Goal: Task Accomplishment & Management: Manage account settings

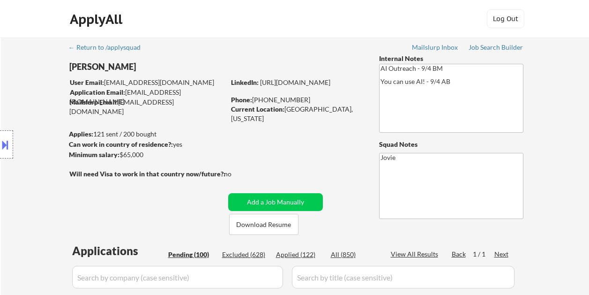
select select ""pending""
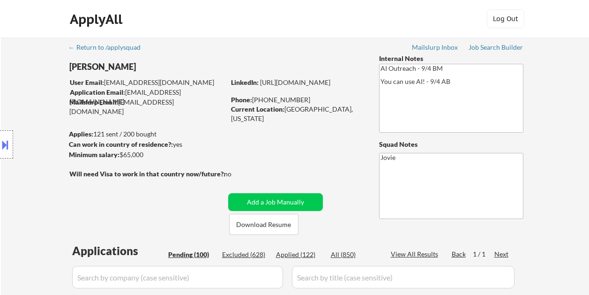
select select ""pending""
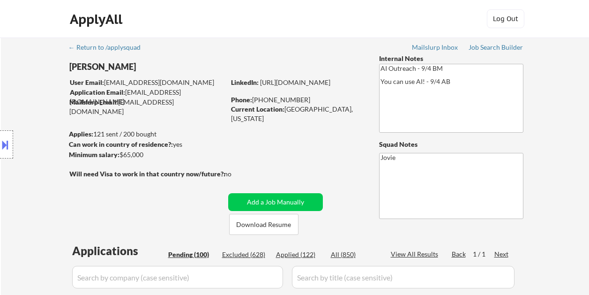
select select ""pending""
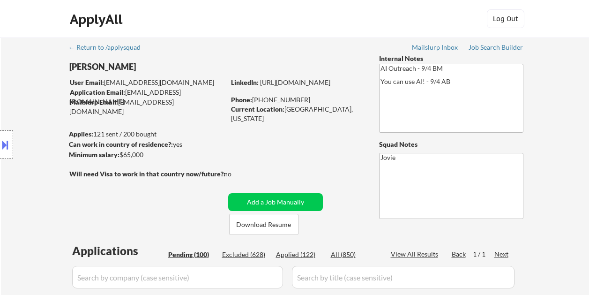
select select ""pending""
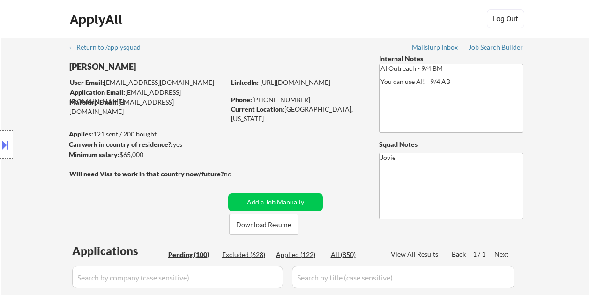
select select ""pending""
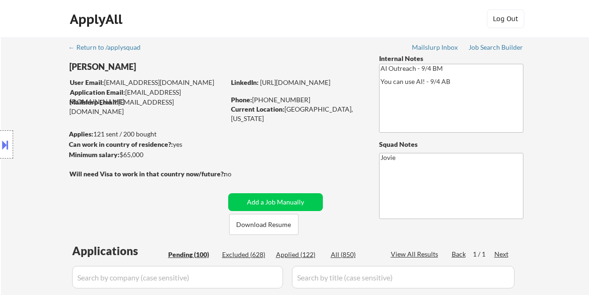
select select ""pending""
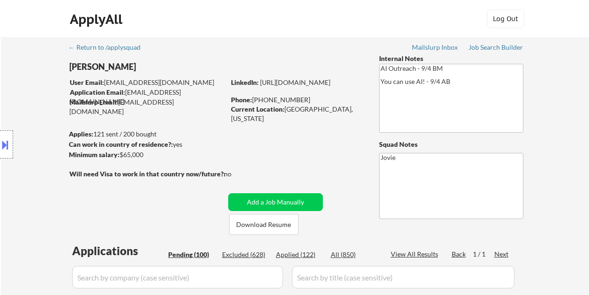
select select ""pending""
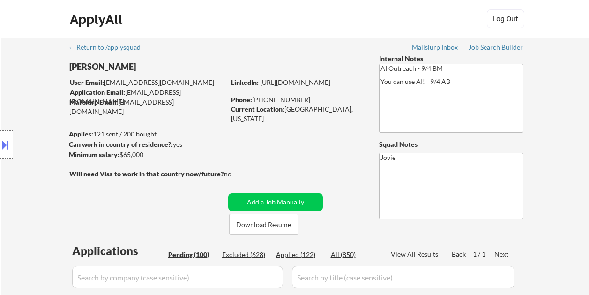
select select ""pending""
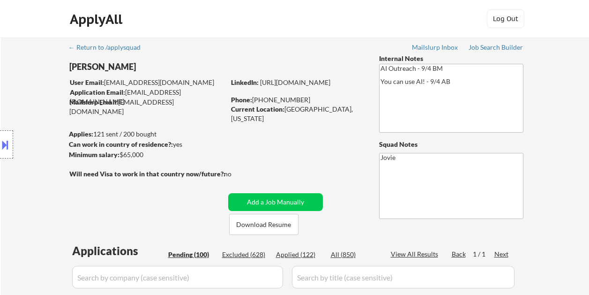
select select ""pending""
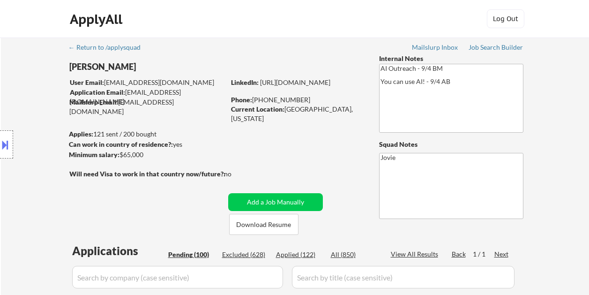
select select ""pending""
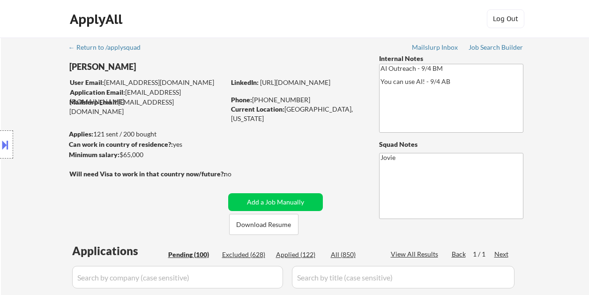
select select ""pending""
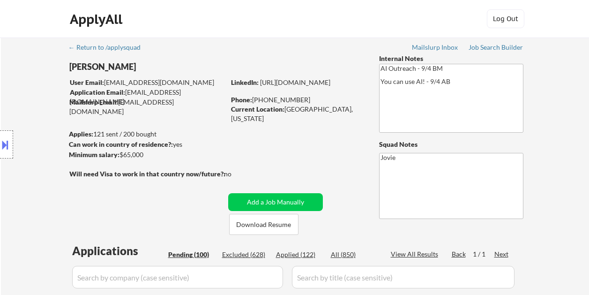
select select ""pending""
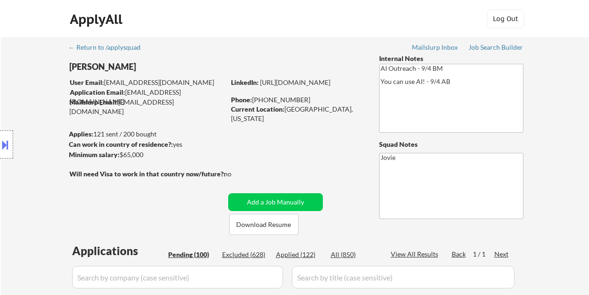
select select ""pending""
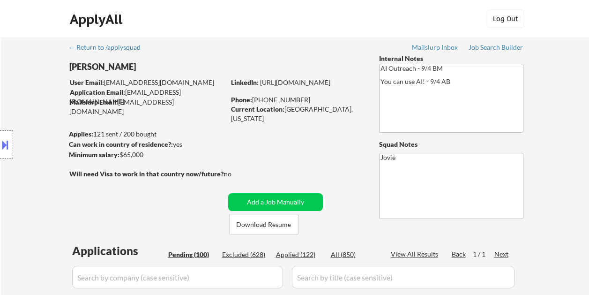
select select ""pending""
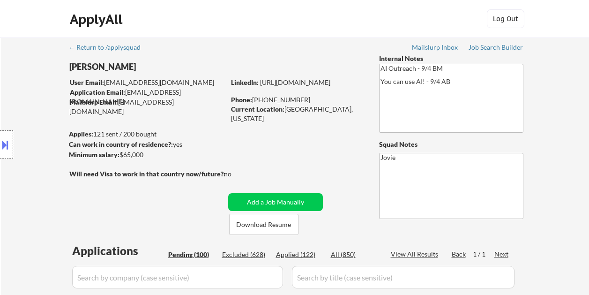
select select ""pending""
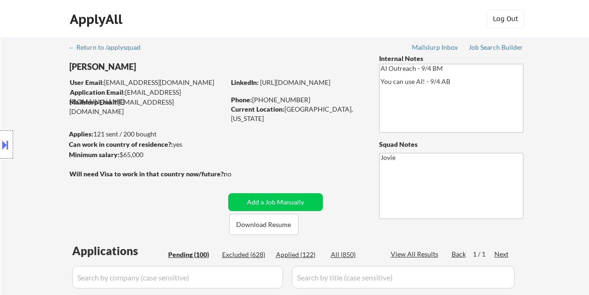
select select ""pending""
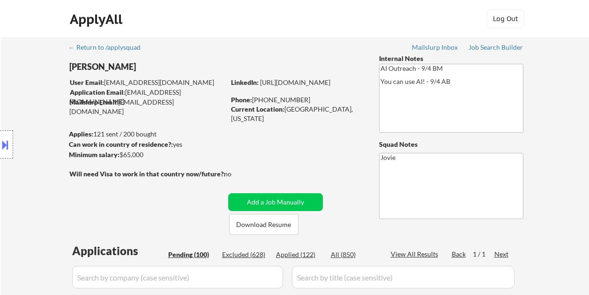
select select ""pending""
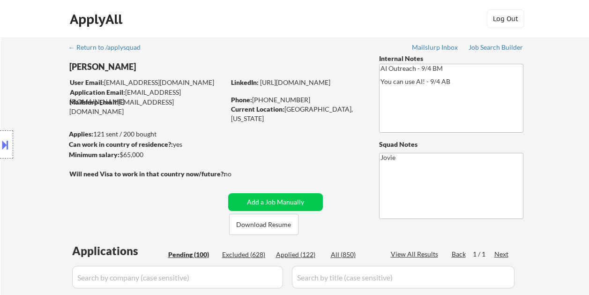
select select ""pending""
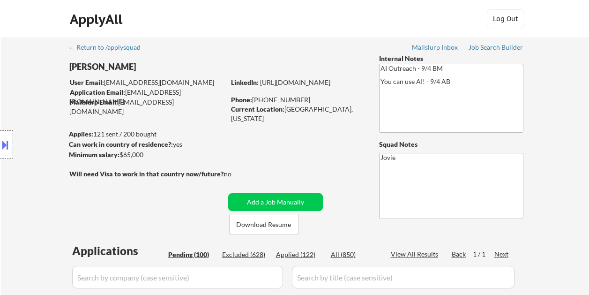
select select ""pending""
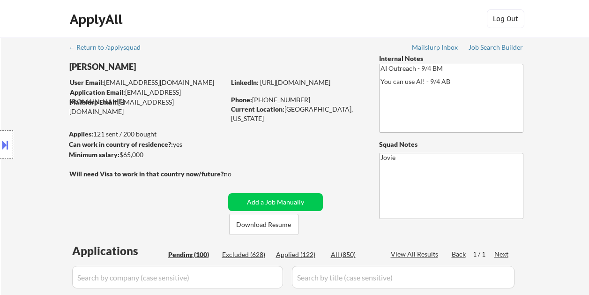
select select ""pending""
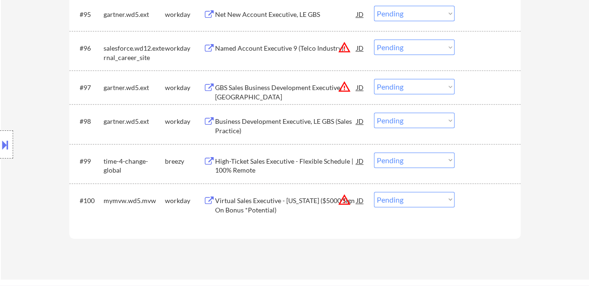
scroll to position [3755, 0]
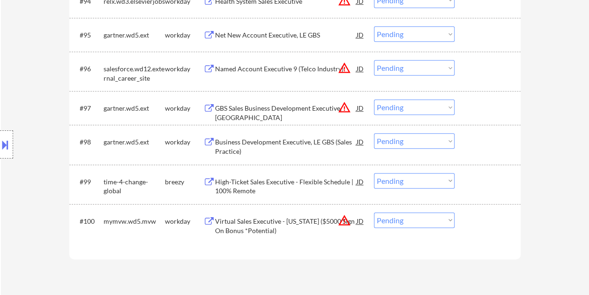
click at [485, 219] on div at bounding box center [488, 220] width 41 height 17
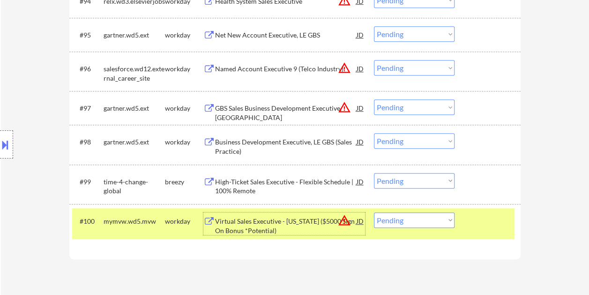
click at [276, 222] on div "Virtual Sales Executive - [US_STATE] ($5000 Sign On Bonus *Potential)" at bounding box center [285, 225] width 141 height 18
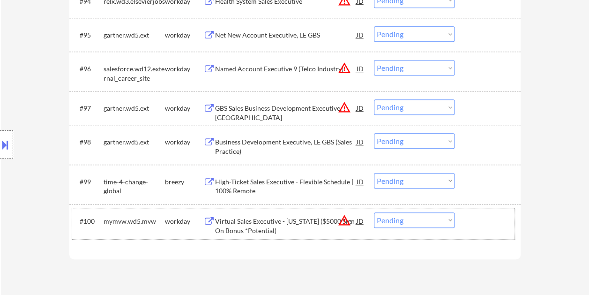
click at [457, 225] on div "#100 mymvw.wd5.mvw workday Virtual Sales Executive - [US_STATE] ($5000 Sign On …" at bounding box center [293, 223] width 442 height 31
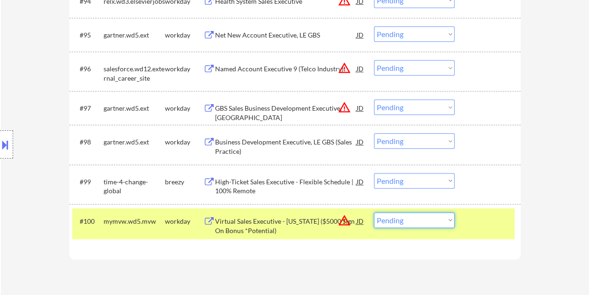
click at [450, 218] on select "Choose an option... Pending Applied Excluded (Questions) Excluded (Expired) Exc…" at bounding box center [414, 219] width 81 height 15
select select ""excluded__expired_""
click at [374, 212] on select "Choose an option... Pending Applied Excluded (Questions) Excluded (Expired) Exc…" at bounding box center [414, 219] width 81 height 15
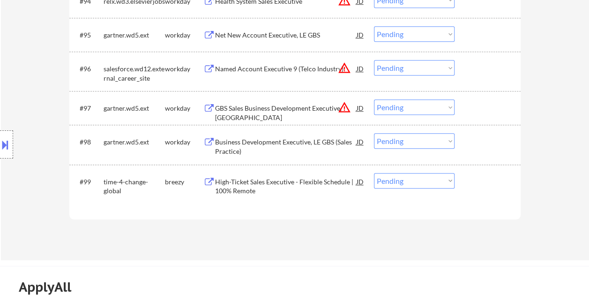
click at [478, 183] on div at bounding box center [488, 181] width 41 height 17
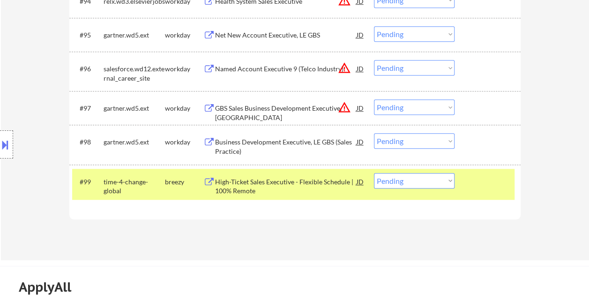
click at [313, 187] on div "High-Ticket Sales Executive - Flexible Schedule | 100% Remote" at bounding box center [285, 186] width 141 height 18
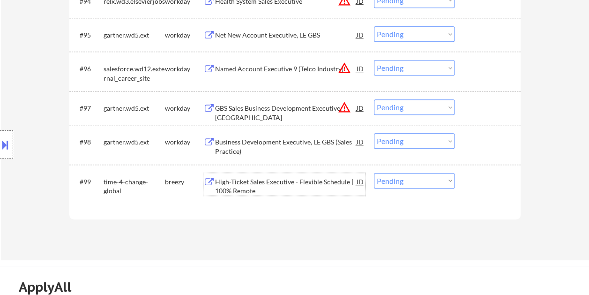
click at [453, 185] on select "Choose an option... Pending Applied Excluded (Questions) Excluded (Expired) Exc…" at bounding box center [414, 180] width 81 height 15
select select ""excluded__bad_match_""
click at [374, 173] on select "Choose an option... Pending Applied Excluded (Questions) Excluded (Expired) Exc…" at bounding box center [414, 180] width 81 height 15
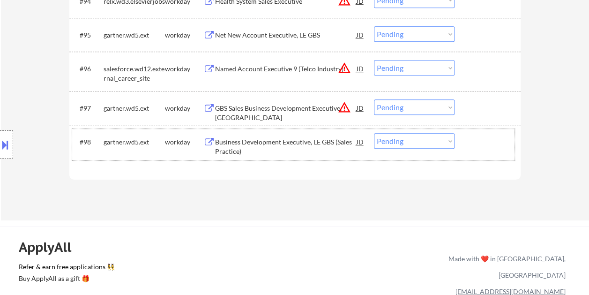
click at [472, 143] on div at bounding box center [488, 141] width 41 height 17
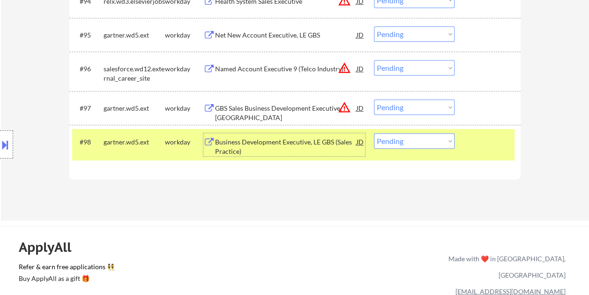
click at [266, 137] on div "Business Development Executive, LE GBS (Sales Practice)" at bounding box center [285, 146] width 141 height 18
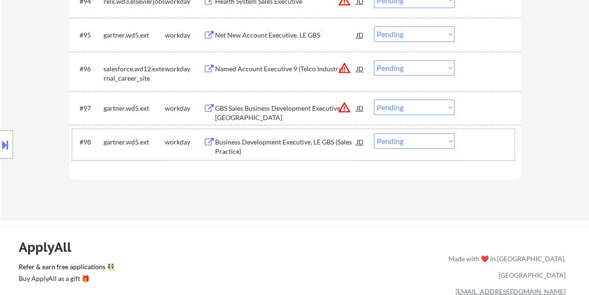
click at [471, 139] on div at bounding box center [488, 141] width 41 height 17
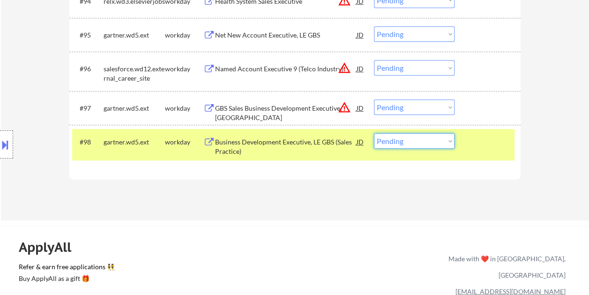
click at [451, 142] on select "Choose an option... Pending Applied Excluded (Questions) Excluded (Expired) Exc…" at bounding box center [414, 140] width 81 height 15
select select ""applied""
click at [374, 133] on select "Choose an option... Pending Applied Excluded (Questions) Excluded (Expired) Exc…" at bounding box center [414, 140] width 81 height 15
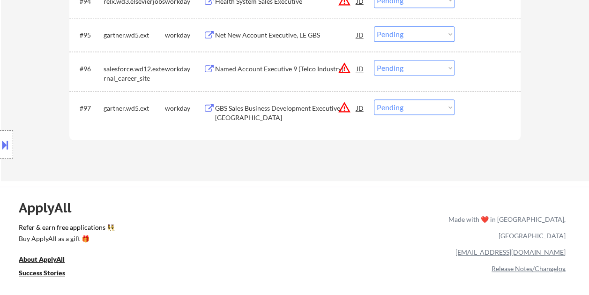
click at [474, 111] on div at bounding box center [488, 107] width 41 height 17
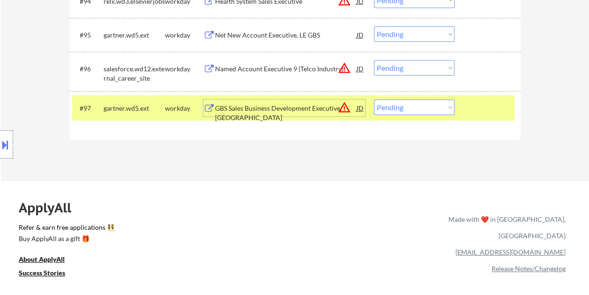
click at [284, 103] on div "GBS Sales Business Development Executive, [GEOGRAPHIC_DATA]" at bounding box center [285, 112] width 141 height 18
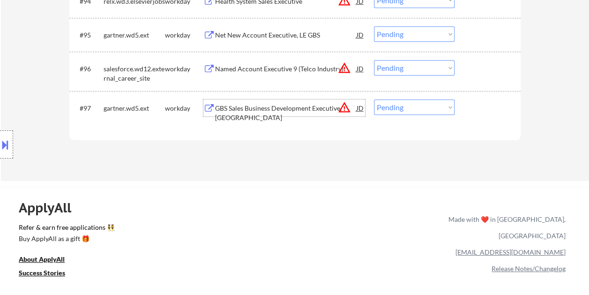
click at [479, 110] on div at bounding box center [488, 107] width 41 height 17
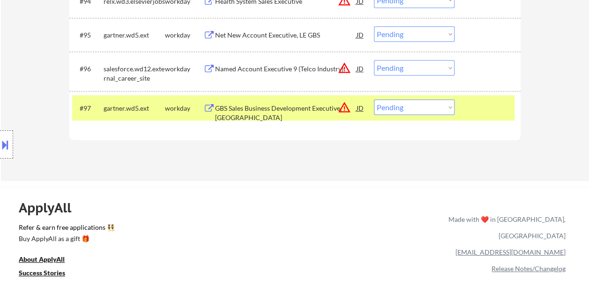
click at [446, 106] on select "Choose an option... Pending Applied Excluded (Questions) Excluded (Expired) Exc…" at bounding box center [414, 106] width 81 height 15
select select ""excluded__bad_match_""
click at [374, 99] on select "Choose an option... Pending Applied Excluded (Questions) Excluded (Expired) Exc…" at bounding box center [414, 106] width 81 height 15
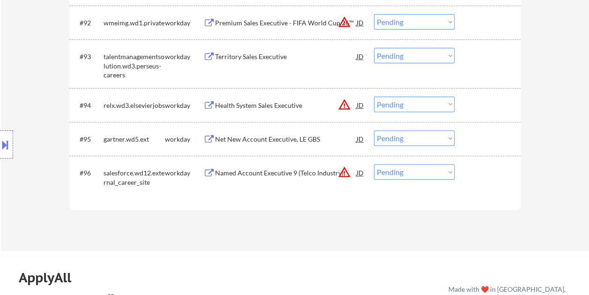
scroll to position [3686, 0]
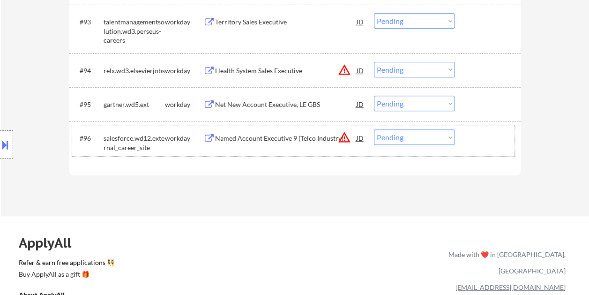
click at [465, 135] on div "#96 salesforce.wd12.external_career_site workday Named Account Executive 9 (Tel…" at bounding box center [293, 140] width 442 height 31
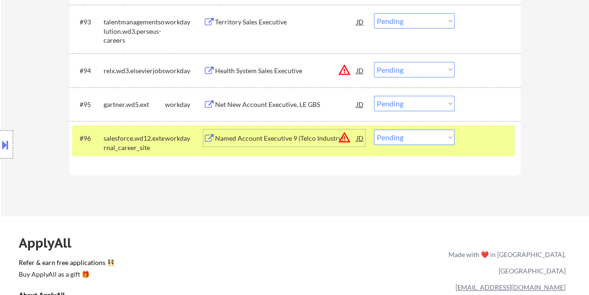
click at [278, 130] on div "Named Account Executive 9 (Telco Industry)" at bounding box center [285, 137] width 141 height 17
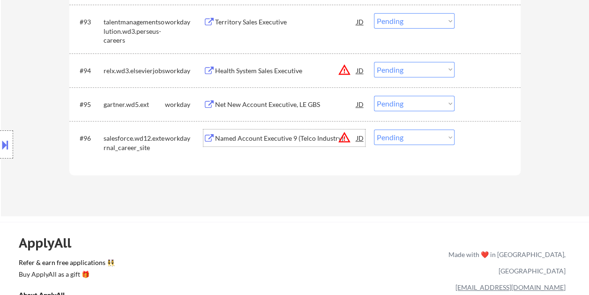
click at [481, 137] on div at bounding box center [488, 137] width 41 height 17
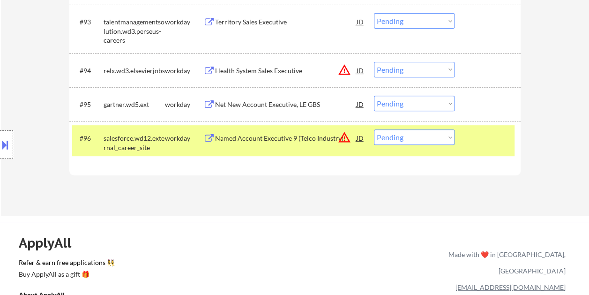
click at [471, 137] on div at bounding box center [488, 137] width 41 height 17
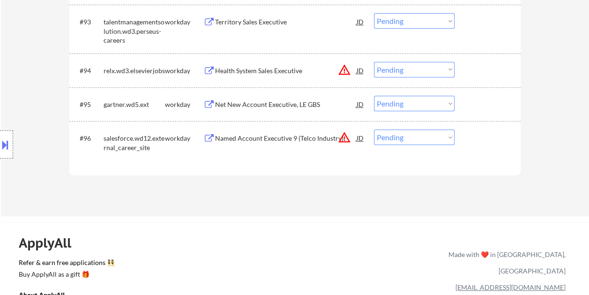
click at [473, 139] on div at bounding box center [488, 137] width 41 height 17
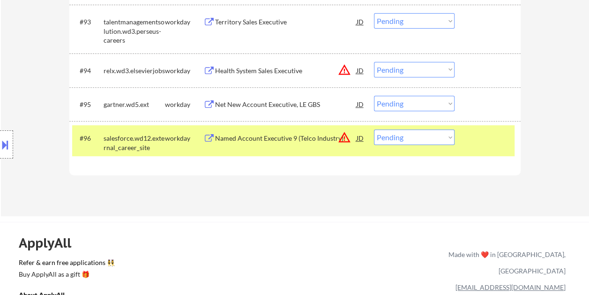
click at [450, 136] on select "Choose an option... Pending Applied Excluded (Questions) Excluded (Expired) Exc…" at bounding box center [414, 136] width 81 height 15
select select ""excluded__bad_match_""
click at [374, 129] on select "Choose an option... Pending Applied Excluded (Questions) Excluded (Expired) Exc…" at bounding box center [414, 136] width 81 height 15
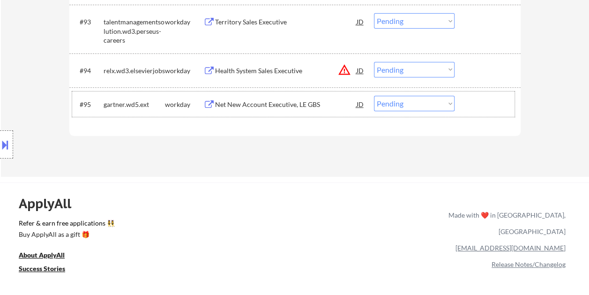
click at [483, 105] on div at bounding box center [488, 104] width 41 height 17
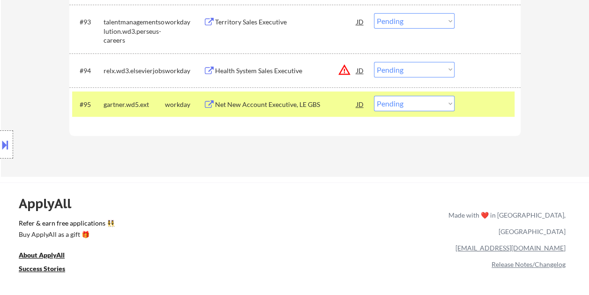
click at [481, 75] on div at bounding box center [488, 70] width 41 height 17
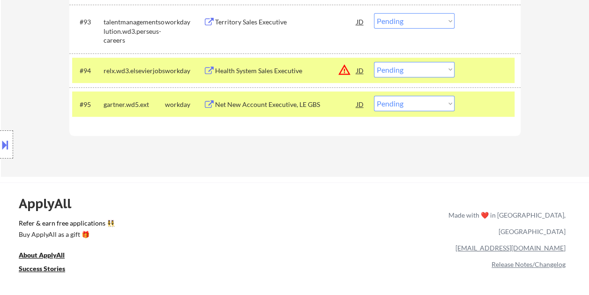
click at [487, 115] on div "#95 gartner.wd5.ext workday Net New Account Executive, LE GBS JD warning_amber …" at bounding box center [293, 103] width 442 height 25
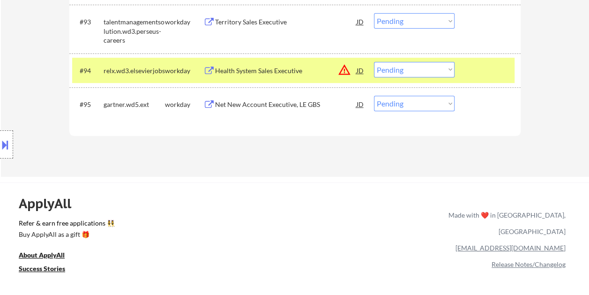
click at [480, 67] on div at bounding box center [488, 70] width 41 height 17
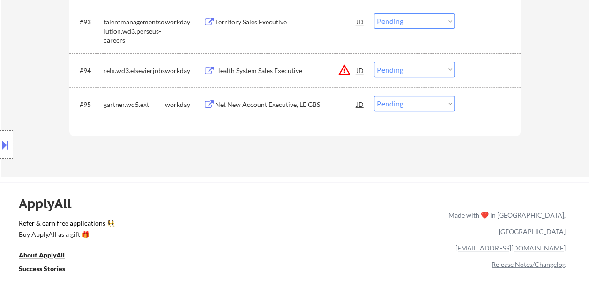
click at [482, 109] on div at bounding box center [488, 104] width 41 height 17
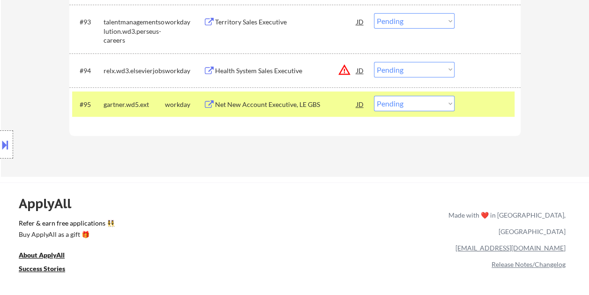
click at [276, 101] on div "Net New Account Executive, LE GBS" at bounding box center [285, 104] width 141 height 9
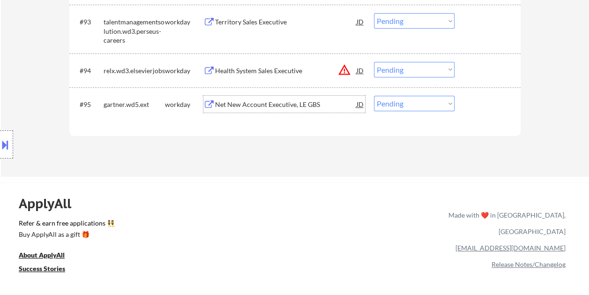
click at [414, 101] on select "Choose an option... Pending Applied Excluded (Questions) Excluded (Expired) Exc…" at bounding box center [414, 103] width 81 height 15
select select ""applied""
click at [374, 96] on select "Choose an option... Pending Applied Excluded (Questions) Excluded (Expired) Exc…" at bounding box center [414, 103] width 81 height 15
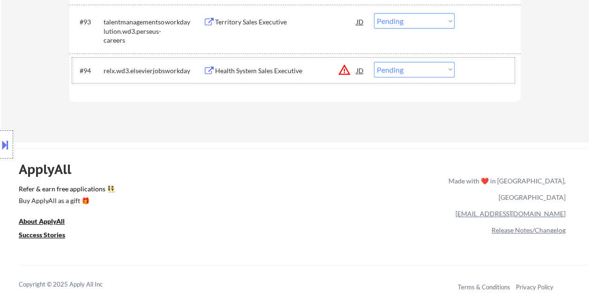
click at [469, 76] on div at bounding box center [488, 70] width 41 height 17
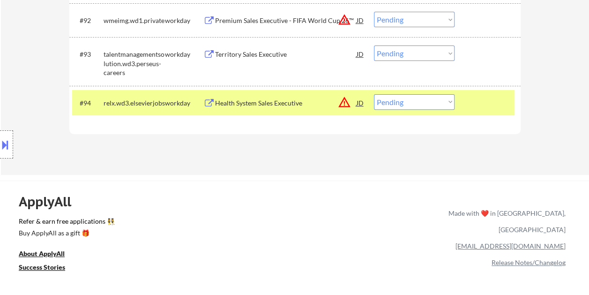
scroll to position [3733, 0]
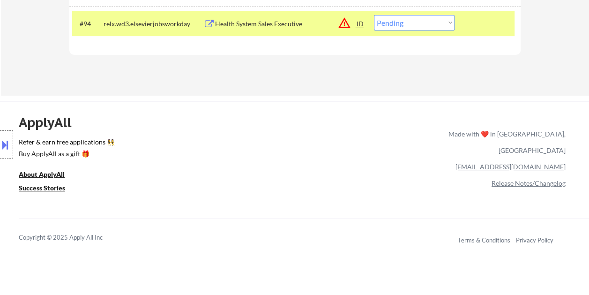
click at [478, 15] on div at bounding box center [488, 23] width 41 height 17
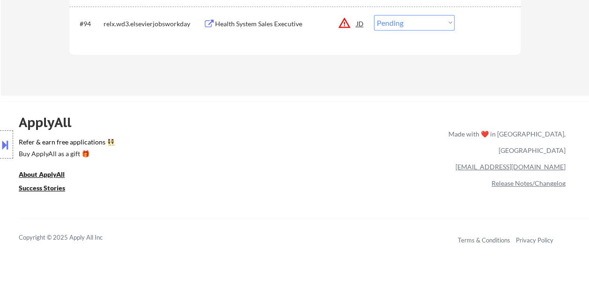
click at [474, 21] on div at bounding box center [488, 23] width 41 height 17
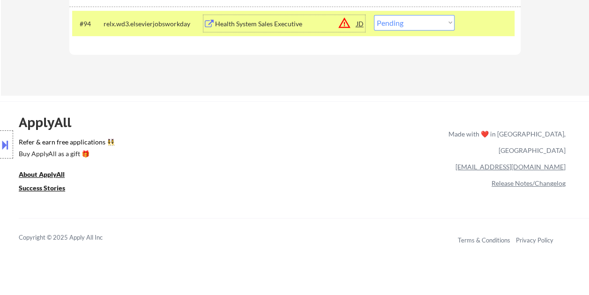
click at [260, 22] on div "Health System Sales Executive" at bounding box center [285, 23] width 141 height 9
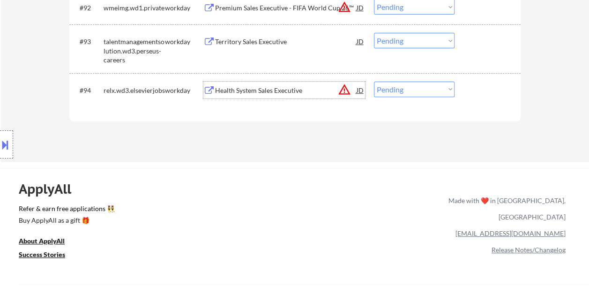
scroll to position [3639, 0]
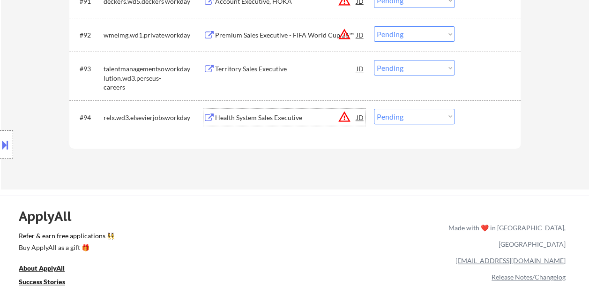
click at [465, 116] on div "#94 relx.wd3.elsevierjobs workday Health System Sales Executive JD warning_ambe…" at bounding box center [293, 116] width 442 height 25
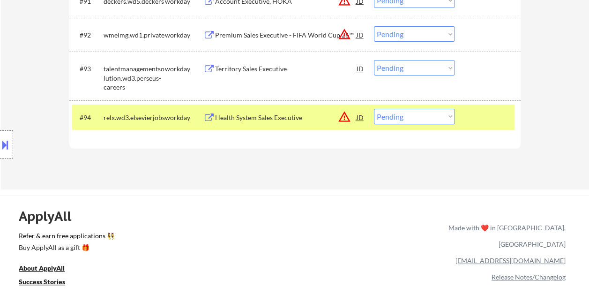
click at [452, 118] on select "Choose an option... Pending Applied Excluded (Questions) Excluded (Expired) Exc…" at bounding box center [414, 116] width 81 height 15
select select ""excluded__bad_match_""
click at [374, 109] on select "Choose an option... Pending Applied Excluded (Questions) Excluded (Expired) Exc…" at bounding box center [414, 116] width 81 height 15
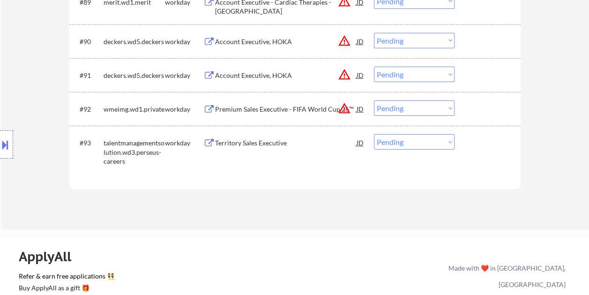
scroll to position [3592, 0]
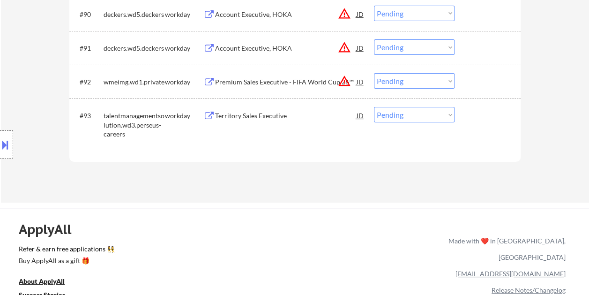
click at [477, 104] on div "#93 talentmanagementsolution.wd3.perseus-careers workday Territory Sales Execut…" at bounding box center [293, 123] width 442 height 40
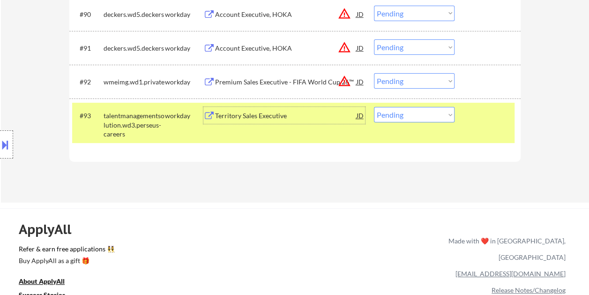
click at [274, 112] on div "Territory Sales Executive" at bounding box center [285, 115] width 141 height 9
